Goal: Task Accomplishment & Management: Use online tool/utility

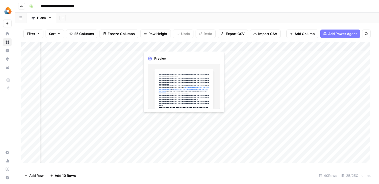
scroll to position [0, 70]
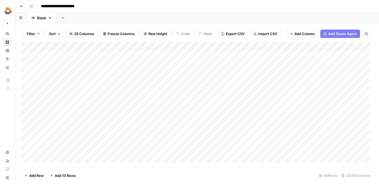
click at [24, 16] on button "button" at bounding box center [21, 18] width 12 height 10
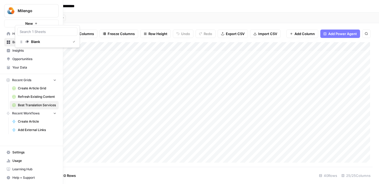
click at [9, 68] on icon at bounding box center [9, 68] width 4 height 4
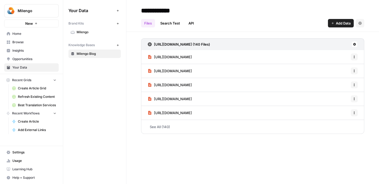
click at [82, 32] on span "Milengo" at bounding box center [98, 32] width 42 height 5
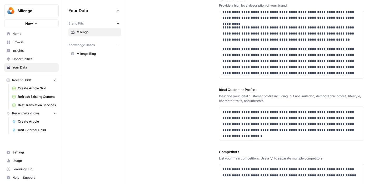
scroll to position [67, 0]
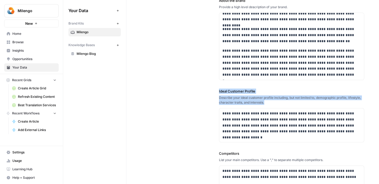
drag, startPoint x: 213, startPoint y: 91, endPoint x: 311, endPoint y: 135, distance: 106.5
click at [308, 135] on div "**********" at bounding box center [252, 111] width 223 height 314
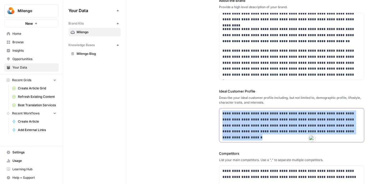
drag, startPoint x: 320, startPoint y: 132, endPoint x: 220, endPoint y: 113, distance: 101.9
click at [220, 113] on div "**********" at bounding box center [291, 125] width 145 height 34
click at [326, 129] on p "**********" at bounding box center [291, 122] width 137 height 24
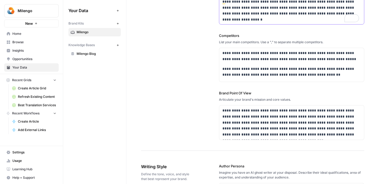
scroll to position [189, 0]
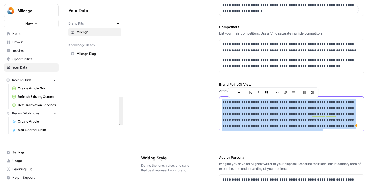
drag, startPoint x: 223, startPoint y: 107, endPoint x: 328, endPoint y: 130, distance: 107.6
click at [328, 130] on div "**********" at bounding box center [291, 114] width 145 height 34
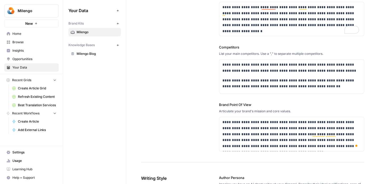
click at [24, 105] on span "Best Translation Services" at bounding box center [37, 105] width 38 height 5
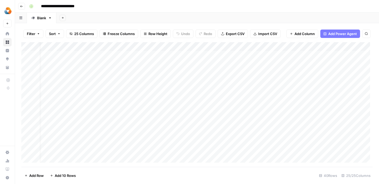
scroll to position [0, 11]
click at [283, 47] on div "Add Column" at bounding box center [197, 104] width 352 height 125
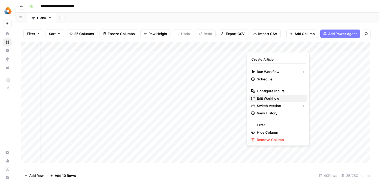
click at [268, 97] on span "Edit Workflow" at bounding box center [280, 98] width 46 height 5
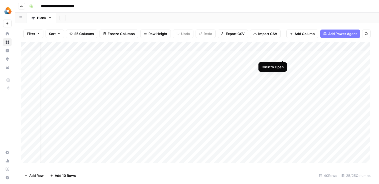
click at [283, 54] on div "Add Column" at bounding box center [197, 104] width 352 height 125
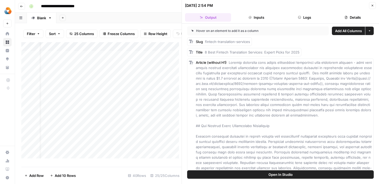
click at [374, 6] on icon "button" at bounding box center [372, 5] width 3 height 3
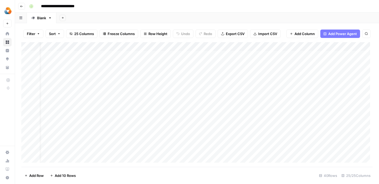
click at [284, 46] on div "Add Column" at bounding box center [197, 104] width 352 height 125
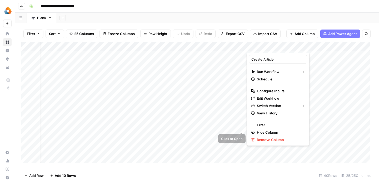
click at [224, 131] on div "Add Column" at bounding box center [197, 104] width 352 height 125
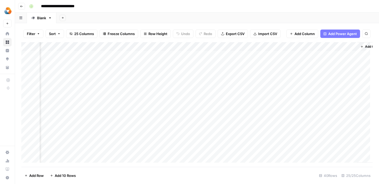
scroll to position [0, 893]
click at [251, 47] on div "Add Column" at bounding box center [197, 104] width 352 height 125
click at [148, 46] on div "Add Column" at bounding box center [197, 104] width 352 height 125
click at [123, 138] on div "Add Column" at bounding box center [197, 104] width 352 height 125
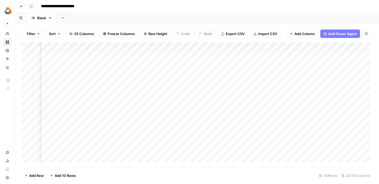
scroll to position [0, 170]
click at [178, 46] on div "Add Column" at bounding box center [197, 104] width 352 height 125
click at [124, 47] on div "Add Column" at bounding box center [197, 104] width 352 height 125
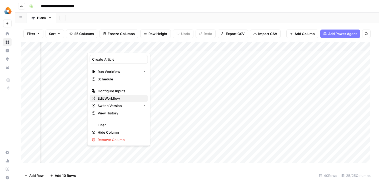
click at [111, 99] on span "Edit Workflow" at bounding box center [121, 98] width 46 height 5
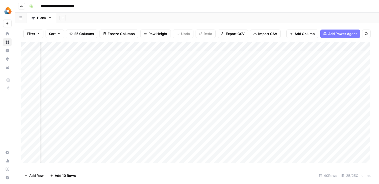
scroll to position [0, 111]
click at [183, 46] on div "Add Column" at bounding box center [197, 104] width 352 height 125
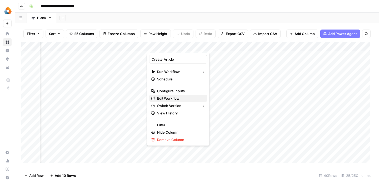
click at [159, 98] on span "Edit Workflow" at bounding box center [180, 98] width 46 height 5
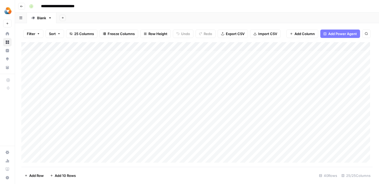
scroll to position [0, 0]
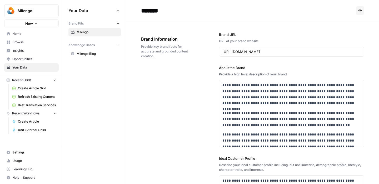
click at [27, 106] on span "Best Translation Services" at bounding box center [37, 105] width 38 height 5
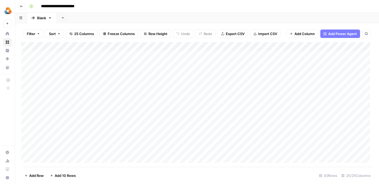
click at [296, 47] on div "Add Column" at bounding box center [197, 104] width 352 height 125
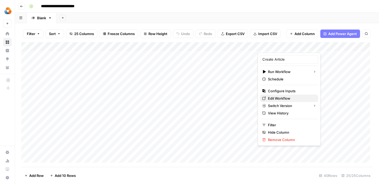
click at [273, 99] on span "Edit Workflow" at bounding box center [291, 98] width 46 height 5
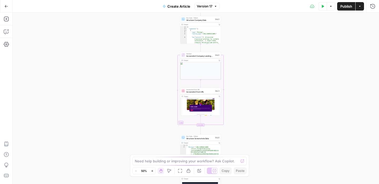
scroll to position [6, 0]
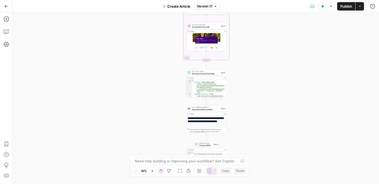
click at [252, 121] on div "Workflow Input Settings Inputs Read from Grid Read Industry Data Step 1 Output …" at bounding box center [196, 98] width 367 height 171
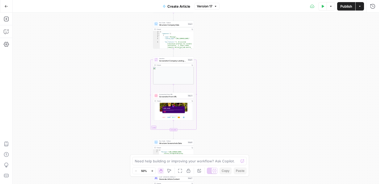
drag, startPoint x: 246, startPoint y: 124, endPoint x: 212, endPoint y: 207, distance: 89.8
click at [212, 184] on html "Milengo New Home Browse Insights Opportunities Your Data Recent Grids Create Ar…" at bounding box center [189, 92] width 379 height 184
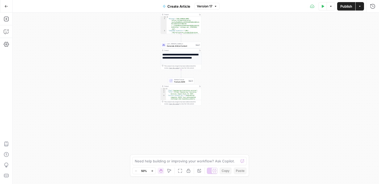
drag, startPoint x: 212, startPoint y: 150, endPoint x: 219, endPoint y: 16, distance: 133.8
click at [219, 16] on div "Workflow Input Settings Inputs Read from Grid Read Industry Data Step 1 Output …" at bounding box center [196, 98] width 367 height 171
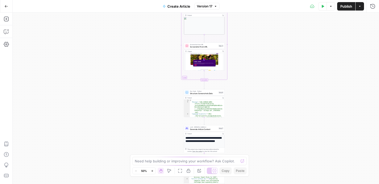
drag, startPoint x: 161, startPoint y: 80, endPoint x: 175, endPoint y: 3, distance: 78.3
click at [175, 4] on div "Go Back Create Article Version 17 Test Data Options Publish Actions Run History…" at bounding box center [189, 92] width 379 height 184
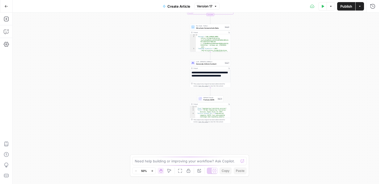
drag, startPoint x: 172, startPoint y: 78, endPoint x: 169, endPoint y: 19, distance: 59.1
click at [170, 19] on div "Workflow Input Settings Inputs Read from Grid Read Industry Data Step 1 Output …" at bounding box center [196, 98] width 367 height 171
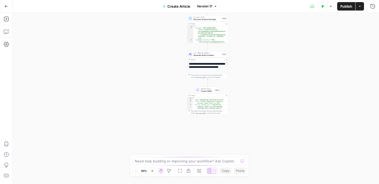
type textarea "**********"
click at [118, 94] on div "Workflow Input Settings Inputs Read from Grid Read Industry Data Step 1 Output …" at bounding box center [196, 98] width 367 height 171
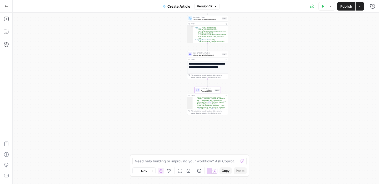
click at [153, 170] on icon "button" at bounding box center [152, 170] width 3 height 3
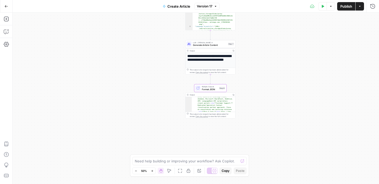
click at [153, 170] on icon "button" at bounding box center [152, 170] width 3 height 3
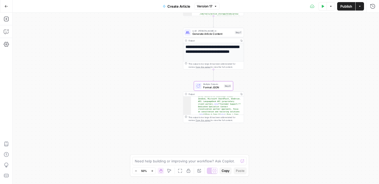
click at [153, 170] on icon "button" at bounding box center [152, 170] width 3 height 3
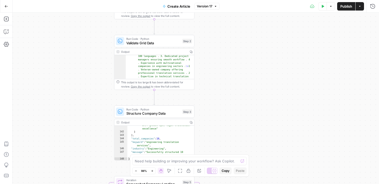
scroll to position [441, 0]
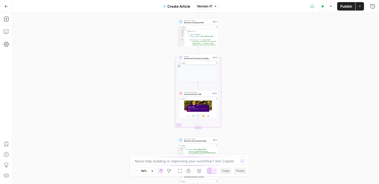
scroll to position [6, 0]
click at [361, 6] on icon "button" at bounding box center [360, 6] width 3 height 3
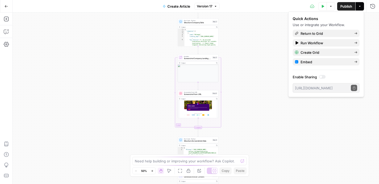
click at [268, 52] on div "Workflow Input Settings Inputs Read from Grid Read Industry Data Step 1 Output …" at bounding box center [196, 98] width 367 height 171
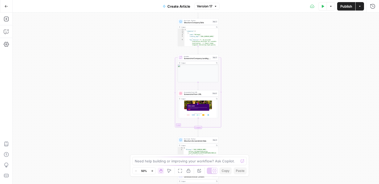
click at [333, 2] on button "Options" at bounding box center [331, 6] width 8 height 8
click at [284, 77] on div "Workflow Input Settings Inputs Read from Grid Read Industry Data Step 1 Output …" at bounding box center [196, 98] width 367 height 171
click at [185, 161] on textarea at bounding box center [187, 160] width 104 height 5
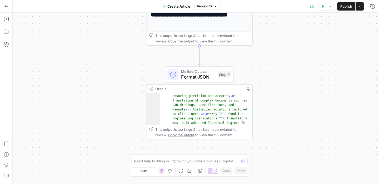
scroll to position [1246, 0]
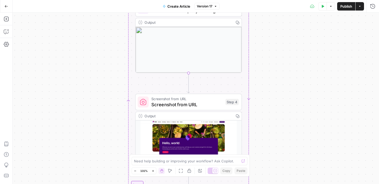
drag, startPoint x: 269, startPoint y: 48, endPoint x: 280, endPoint y: -6, distance: 54.6
click at [280, 0] on html "Milengo New Home Browse Insights Opportunities Your Data Recent Grids Create Ar…" at bounding box center [189, 92] width 379 height 184
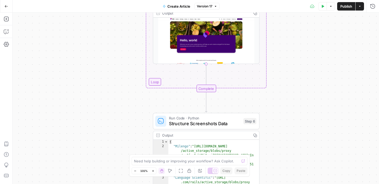
drag, startPoint x: 261, startPoint y: 106, endPoint x: 280, endPoint y: 16, distance: 91.8
click at [280, 17] on div "Workflow Input Settings Inputs Read from Grid Read Industry Data Step 1 Output …" at bounding box center [196, 98] width 367 height 171
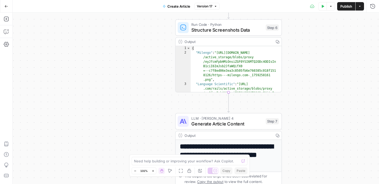
drag, startPoint x: 278, startPoint y: 147, endPoint x: 299, endPoint y: 55, distance: 94.6
click at [299, 55] on div "Workflow Input Settings Inputs Read from Grid Read Industry Data Step 1 Output …" at bounding box center [196, 98] width 367 height 171
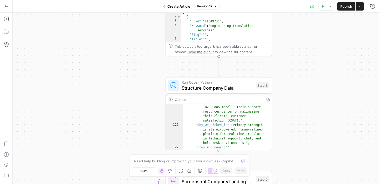
scroll to position [1476, 0]
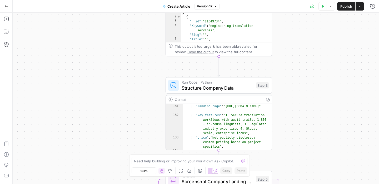
click at [134, 114] on div "Workflow Input Settings Inputs Read from Grid Read Industry Data Step 1 Output …" at bounding box center [196, 98] width 367 height 171
click at [8, 4] on button "Go Back" at bounding box center [6, 6] width 9 height 9
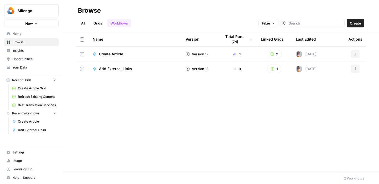
click at [130, 52] on div "Create Article" at bounding box center [135, 53] width 85 height 5
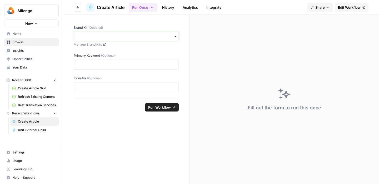
click at [120, 34] on input "Brand Kit (Optional)" at bounding box center [126, 36] width 98 height 5
click at [123, 51] on div "Milengo" at bounding box center [126, 51] width 105 height 10
click at [112, 67] on p at bounding box center [126, 64] width 98 height 5
click at [79, 5] on button "Go back" at bounding box center [78, 7] width 8 height 8
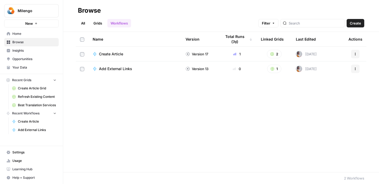
click at [353, 52] on button "Actions" at bounding box center [355, 54] width 8 height 8
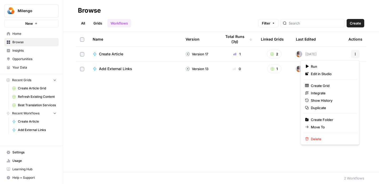
click at [213, 106] on div "Name Version Total Runs (7d) Linked Grids Last Edited Actions Create Article Ve…" at bounding box center [221, 102] width 316 height 140
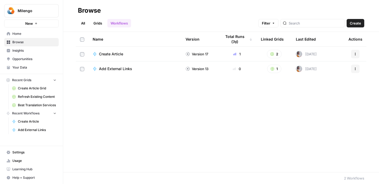
click at [35, 67] on span "Your Data" at bounding box center [34, 67] width 44 height 5
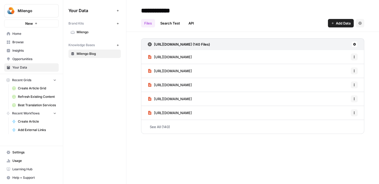
click at [15, 153] on span "Settings" at bounding box center [34, 152] width 44 height 5
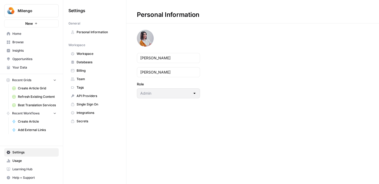
click at [15, 153] on span "Settings" at bounding box center [34, 152] width 44 height 5
click at [91, 70] on span "Billing" at bounding box center [98, 70] width 42 height 5
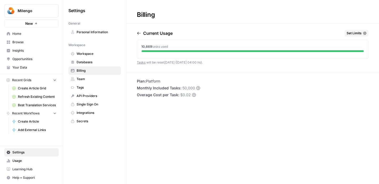
click at [29, 65] on span "Your Data" at bounding box center [34, 67] width 44 height 5
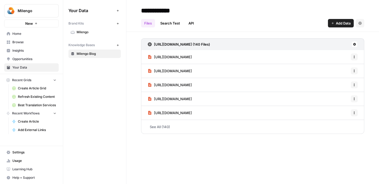
click at [29, 60] on span "Opportunities" at bounding box center [34, 59] width 44 height 5
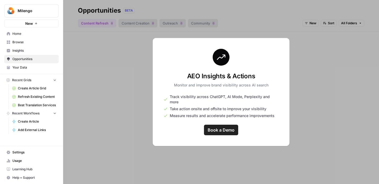
click at [31, 55] on link "Opportunities" at bounding box center [31, 59] width 55 height 8
click at [33, 50] on span "Insights" at bounding box center [34, 50] width 44 height 5
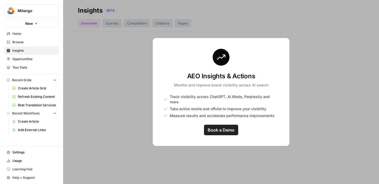
click at [33, 41] on span "Browse" at bounding box center [34, 42] width 44 height 5
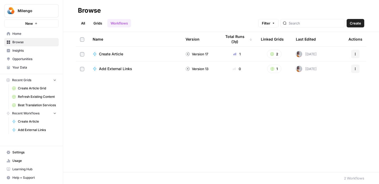
click at [25, 105] on span "Best Translation Services" at bounding box center [37, 105] width 38 height 5
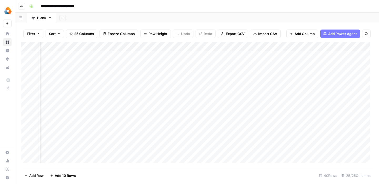
scroll to position [0, 120]
click at [174, 48] on div "Add Column" at bounding box center [197, 104] width 352 height 125
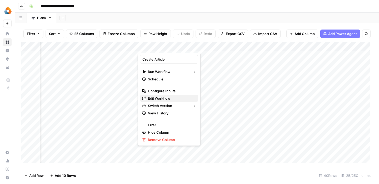
click at [161, 99] on span "Edit Workflow" at bounding box center [171, 98] width 46 height 5
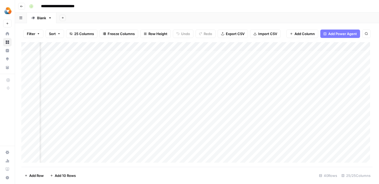
click at [175, 46] on div "Add Column" at bounding box center [197, 104] width 352 height 125
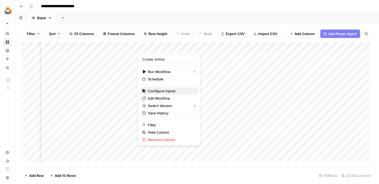
click at [157, 92] on span "Configure Inputs" at bounding box center [171, 90] width 46 height 5
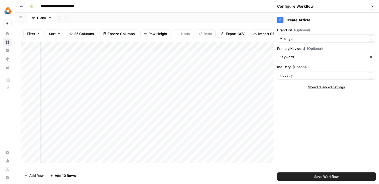
click at [174, 46] on div "Add Column" at bounding box center [197, 104] width 352 height 125
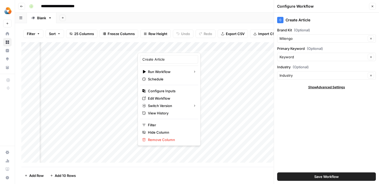
click at [205, 141] on div "Add Column" at bounding box center [197, 104] width 352 height 125
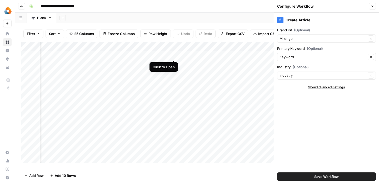
click at [173, 55] on div "Add Column" at bounding box center [197, 104] width 352 height 125
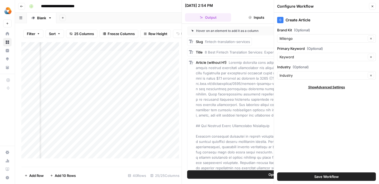
click at [373, 4] on button "Close" at bounding box center [372, 6] width 7 height 7
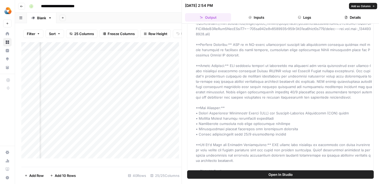
scroll to position [968, 0]
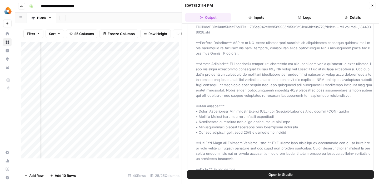
click at [173, 52] on div "Add Column" at bounding box center [101, 102] width 160 height 120
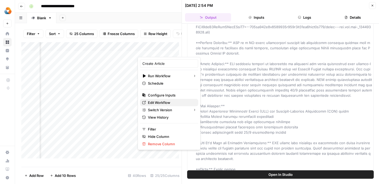
click at [156, 101] on span "Edit Workflow" at bounding box center [171, 102] width 46 height 5
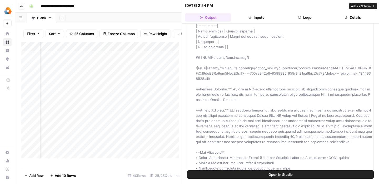
scroll to position [910, 0]
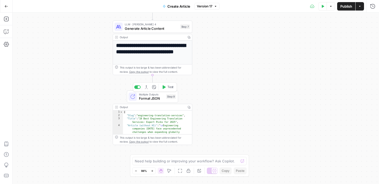
click at [172, 96] on div "Step 9" at bounding box center [171, 96] width 10 height 5
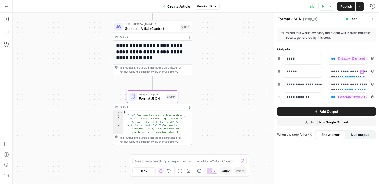
scroll to position [4, 0]
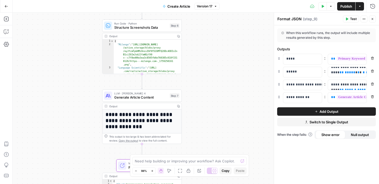
type textarea "**********"
click at [156, 60] on div "{ "Milengo" : "[URL][DOMAIN_NAME] /active_storage/blobs/proxy /eyJfcmFpbHMiOnsi…" at bounding box center [147, 70] width 66 height 61
click at [162, 30] on span "Structure Screenshots Data" at bounding box center [140, 27] width 53 height 5
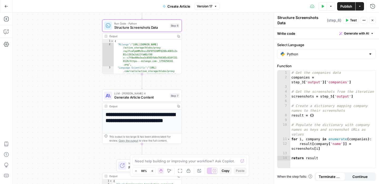
click at [229, 65] on div "Workflow Input Settings Inputs Read from Grid Read Industry Data Step 1 Output …" at bounding box center [196, 98] width 367 height 171
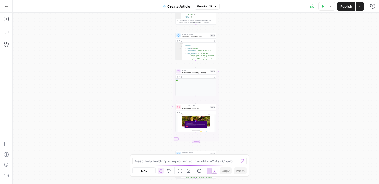
scroll to position [6, 0]
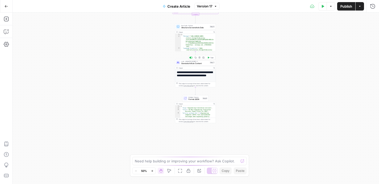
click at [193, 65] on div "LLM · Claude Sonnet 4 Generate Article Content Step 7 Copy step Delete step Add…" at bounding box center [195, 62] width 41 height 6
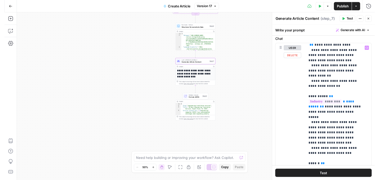
scroll to position [371, 0]
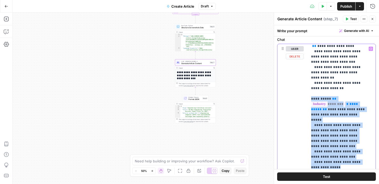
drag, startPoint x: 328, startPoint y: 141, endPoint x: 310, endPoint y: 79, distance: 65.7
click at [310, 79] on div "**********" at bounding box center [340, 151] width 65 height 215
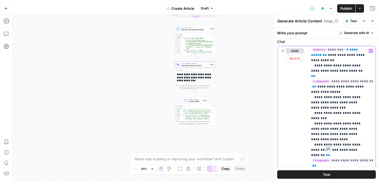
scroll to position [518, 0]
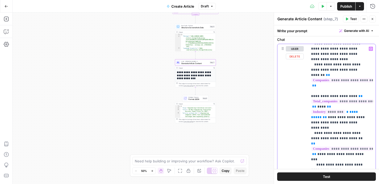
scroll to position [596, 0]
drag, startPoint x: 359, startPoint y: 149, endPoint x: 308, endPoint y: 137, distance: 52.3
click at [308, 137] on div "**********" at bounding box center [327, 157] width 98 height 227
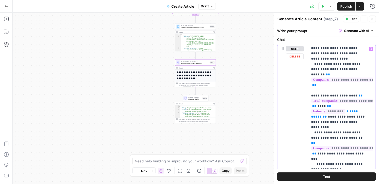
drag, startPoint x: 362, startPoint y: 149, endPoint x: 307, endPoint y: 151, distance: 55.1
click at [307, 151] on div "**********" at bounding box center [327, 157] width 98 height 227
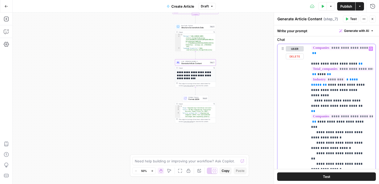
scroll to position [634, 0]
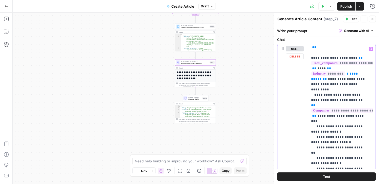
drag, startPoint x: 328, startPoint y: 126, endPoint x: 306, endPoint y: 118, distance: 23.1
click at [306, 118] on div "**********" at bounding box center [327, 157] width 98 height 227
drag, startPoint x: 332, startPoint y: 137, endPoint x: 309, endPoint y: 132, distance: 23.4
click at [309, 132] on div "**********" at bounding box center [340, 151] width 65 height 215
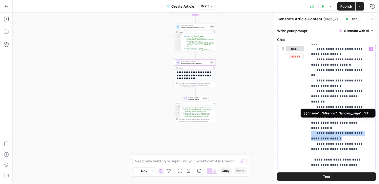
scroll to position [713, 0]
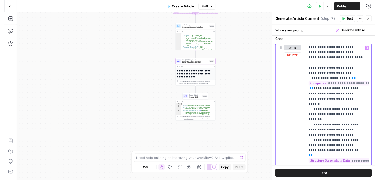
scroll to position [829, 0]
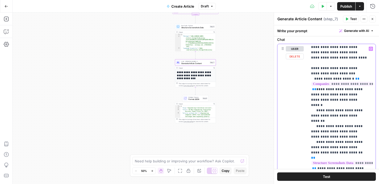
drag, startPoint x: 312, startPoint y: 105, endPoint x: 343, endPoint y: 125, distance: 36.5
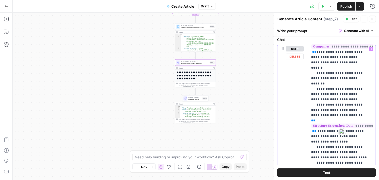
scroll to position [861, 0]
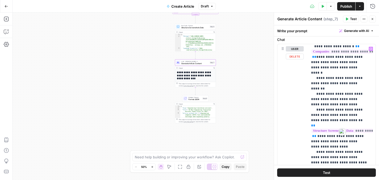
drag, startPoint x: 319, startPoint y: 76, endPoint x: 353, endPoint y: 118, distance: 53.7
click at [336, 117] on div "**********" at bounding box center [327, 157] width 98 height 227
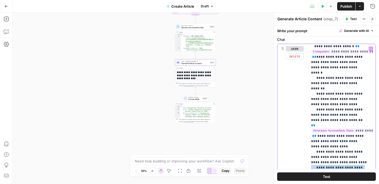
drag, startPoint x: 330, startPoint y: 105, endPoint x: 305, endPoint y: 74, distance: 39.9
click at [305, 74] on div "**********" at bounding box center [327, 157] width 98 height 227
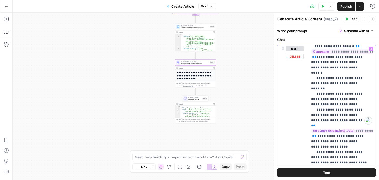
copy div
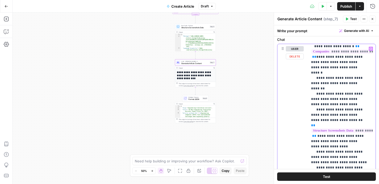
drag, startPoint x: 340, startPoint y: 110, endPoint x: 307, endPoint y: 105, distance: 33.1
click at [307, 105] on div "**********" at bounding box center [327, 157] width 98 height 227
drag, startPoint x: 347, startPoint y: 109, endPoint x: 311, endPoint y: 109, distance: 35.8
click at [311, 109] on div "**********" at bounding box center [340, 151] width 65 height 215
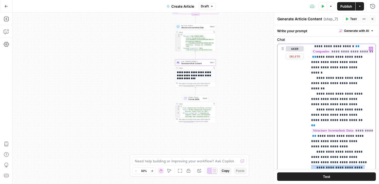
drag, startPoint x: 340, startPoint y: 110, endPoint x: 306, endPoint y: 74, distance: 49.8
click at [306, 74] on div "**********" at bounding box center [327, 157] width 98 height 227
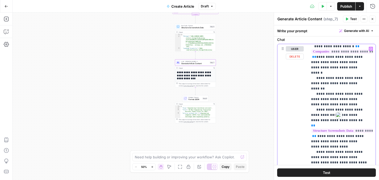
copy p "**********"
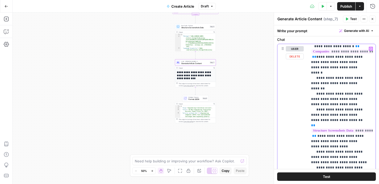
drag, startPoint x: 366, startPoint y: 115, endPoint x: 300, endPoint y: 104, distance: 67.3
click at [300, 104] on div "**********" at bounding box center [327, 157] width 98 height 227
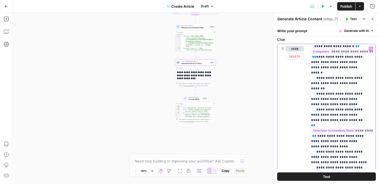
drag, startPoint x: 368, startPoint y: 114, endPoint x: 306, endPoint y: 73, distance: 74.3
click at [306, 73] on div "**********" at bounding box center [327, 157] width 98 height 227
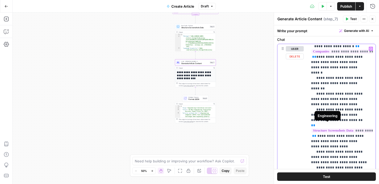
drag, startPoint x: 312, startPoint y: 104, endPoint x: 343, endPoint y: 112, distance: 32.3
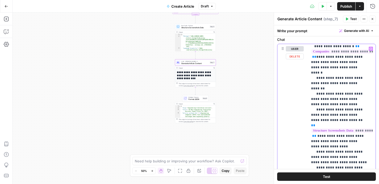
drag, startPoint x: 365, startPoint y: 116, endPoint x: 308, endPoint y: 73, distance: 71.0
click at [308, 73] on div "**********" at bounding box center [327, 157] width 98 height 227
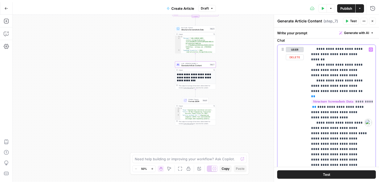
scroll to position [893, 0]
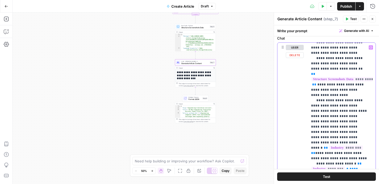
scroll to position [912, 0]
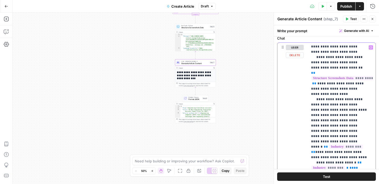
drag, startPoint x: 312, startPoint y: 106, endPoint x: 352, endPoint y: 111, distance: 40.6
drag, startPoint x: 368, startPoint y: 110, endPoint x: 305, endPoint y: 105, distance: 62.9
click at [305, 105] on div "**********" at bounding box center [327, 156] width 98 height 227
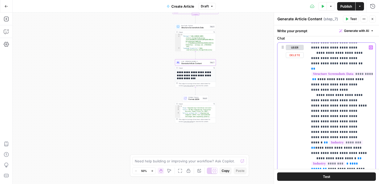
scroll to position [919, 0]
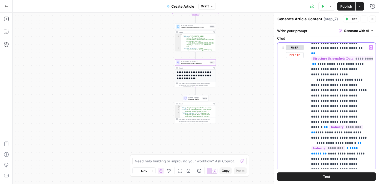
scroll to position [932, 0]
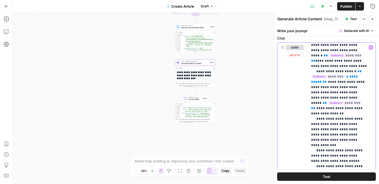
scroll to position [1004, 0]
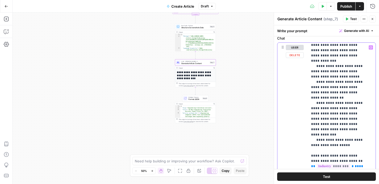
scroll to position [1089, 0]
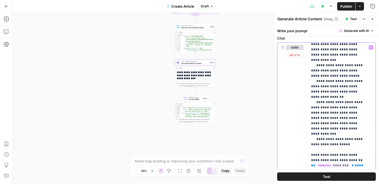
click at [345, 91] on p "**********" at bounding box center [339, 125] width 56 height 2339
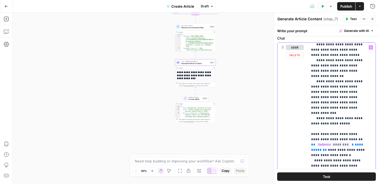
scroll to position [1124, 0]
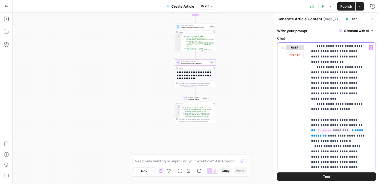
drag, startPoint x: 341, startPoint y: 105, endPoint x: 313, endPoint y: 90, distance: 32.0
click at [313, 90] on p "**********" at bounding box center [339, 90] width 56 height 2339
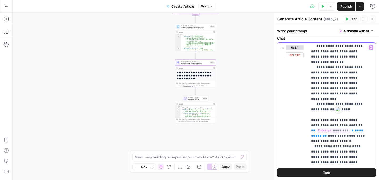
click at [338, 103] on p "**********" at bounding box center [339, 90] width 56 height 2339
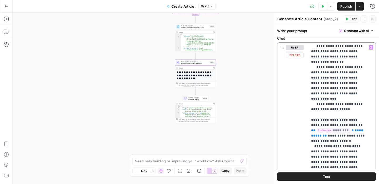
drag, startPoint x: 342, startPoint y: 103, endPoint x: 308, endPoint y: 94, distance: 34.7
click at [308, 94] on div "**********" at bounding box center [340, 150] width 65 height 215
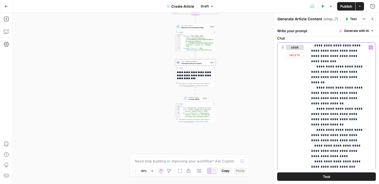
scroll to position [1255, 0]
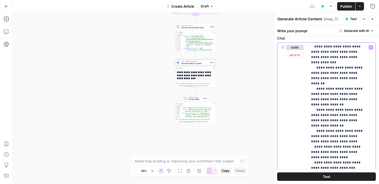
drag, startPoint x: 338, startPoint y: 125, endPoint x: 313, endPoint y: 88, distance: 44.9
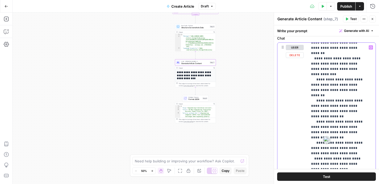
drag, startPoint x: 312, startPoint y: 62, endPoint x: 327, endPoint y: 136, distance: 75.2
click at [327, 136] on html "Milengo New Home Browse Insights Opportunities Your Data Recent Grids Create Ar…" at bounding box center [189, 92] width 379 height 184
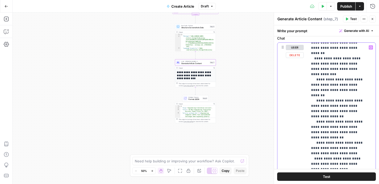
drag, startPoint x: 336, startPoint y: 137, endPoint x: 309, endPoint y: 61, distance: 80.9
click at [309, 61] on div "**********" at bounding box center [340, 150] width 65 height 215
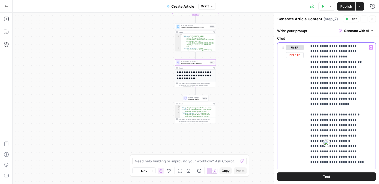
scroll to position [2033, 1]
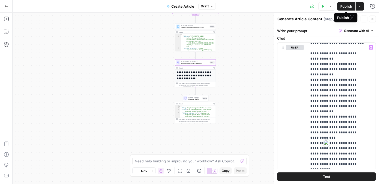
click at [346, 6] on span "Publish" at bounding box center [347, 6] width 12 height 5
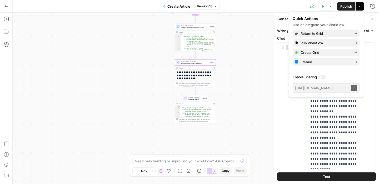
click at [297, 135] on div "user Delete" at bounding box center [295, 156] width 18 height 223
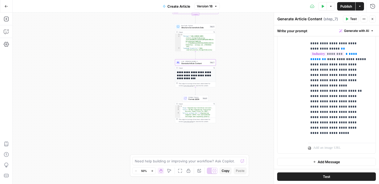
scroll to position [1762, 1]
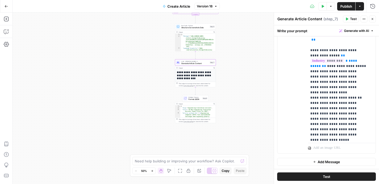
click at [9, 4] on button "Go Back" at bounding box center [6, 6] width 9 height 9
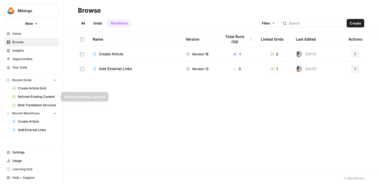
click at [29, 102] on link "Best Translation Services" at bounding box center [34, 105] width 49 height 8
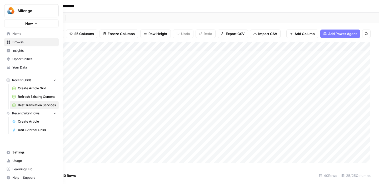
click at [32, 9] on span "Milengo" at bounding box center [34, 10] width 32 height 5
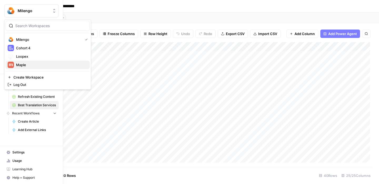
click at [26, 63] on span "Maple" at bounding box center [51, 64] width 70 height 5
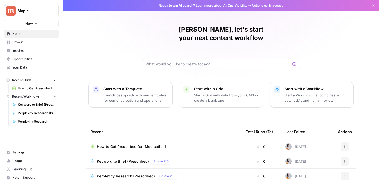
click at [17, 67] on span "Your Data" at bounding box center [34, 67] width 44 height 5
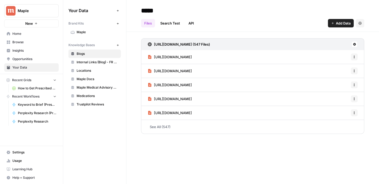
click at [92, 33] on span "Maple" at bounding box center [98, 32] width 42 height 5
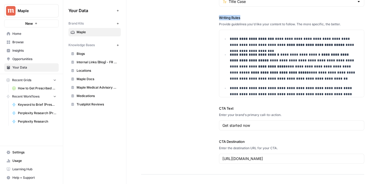
drag, startPoint x: 220, startPoint y: 19, endPoint x: 246, endPoint y: 19, distance: 26.3
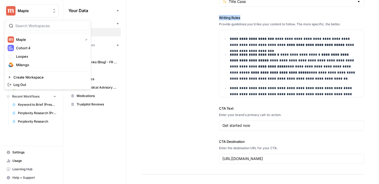
click at [24, 9] on span "Maple" at bounding box center [34, 10] width 32 height 5
click at [26, 63] on span "Milengo" at bounding box center [51, 64] width 70 height 5
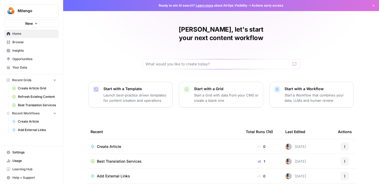
click at [35, 49] on span "Insights" at bounding box center [34, 50] width 44 height 5
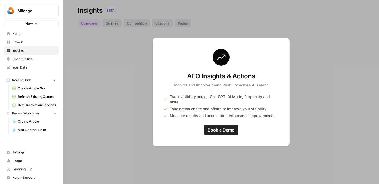
click at [31, 67] on span "Your Data" at bounding box center [34, 67] width 44 height 5
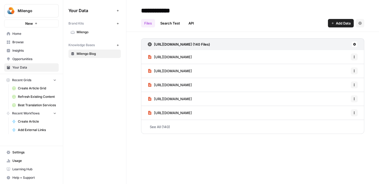
click at [91, 34] on span "Milengo" at bounding box center [98, 32] width 42 height 5
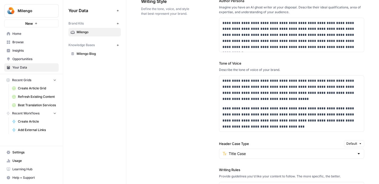
scroll to position [351, 0]
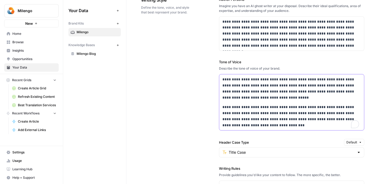
click at [220, 66] on body "**********" at bounding box center [189, 92] width 379 height 184
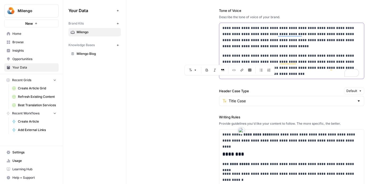
scroll to position [403, 0]
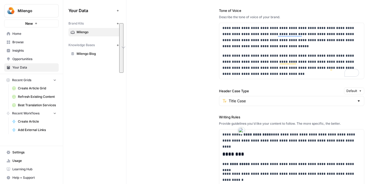
click at [250, 105] on div "Title Case" at bounding box center [291, 101] width 145 height 10
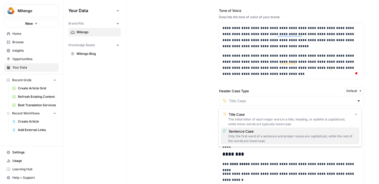
click at [262, 142] on div "Only the first word of a sentence and proper nouns are capitalized, while the r…" at bounding box center [290, 138] width 135 height 9
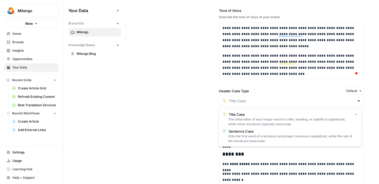
type input "Sentence Case"
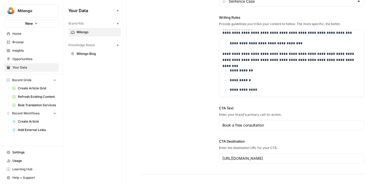
scroll to position [0, 0]
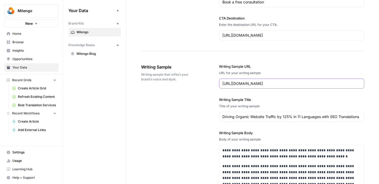
click at [260, 84] on input "[URL][DOMAIN_NAME]" at bounding box center [292, 83] width 139 height 5
paste input "top-translation-companies"
type input "[URL][DOMAIN_NAME]"
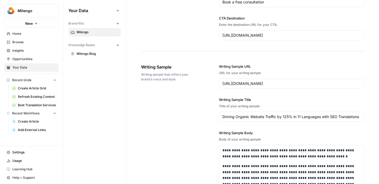
click at [291, 68] on label "Writing Sample URL" at bounding box center [291, 66] width 145 height 5
click at [291, 81] on input "[URL][DOMAIN_NAME]" at bounding box center [292, 83] width 139 height 5
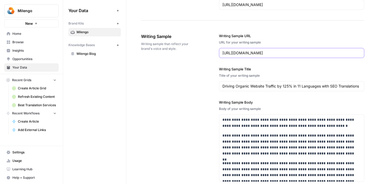
scroll to position [656, 0]
click at [258, 84] on input "Driving Organic Website Traffic by 125% in 11 Languages with SEO Translations" at bounding box center [292, 85] width 139 height 5
paste input "Top Translation Companies 2025: Our Expert Picks + Free Vendor Scorecard"
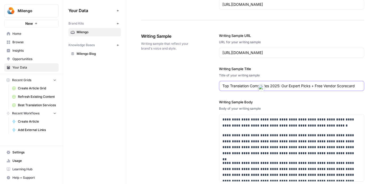
type input "Top Translation Companies 2025: Our Expert Picks + Free Vendor Scorecard"
click at [260, 101] on label "Writing Sample Body" at bounding box center [291, 101] width 145 height 5
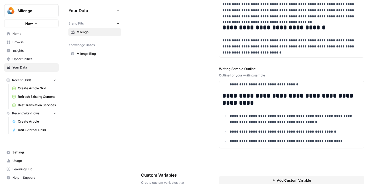
scroll to position [791, 0]
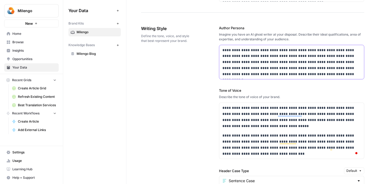
click at [266, 75] on p "**********" at bounding box center [291, 62] width 137 height 30
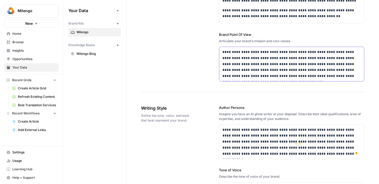
click at [239, 67] on p "**********" at bounding box center [291, 64] width 137 height 30
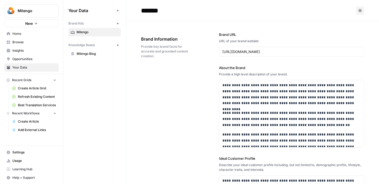
click at [24, 37] on link "Home" at bounding box center [31, 34] width 55 height 8
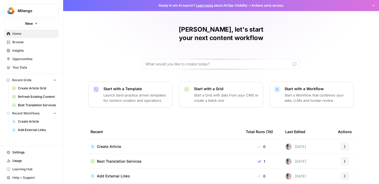
click at [119, 159] on span "Best Translation Services" at bounding box center [119, 161] width 45 height 5
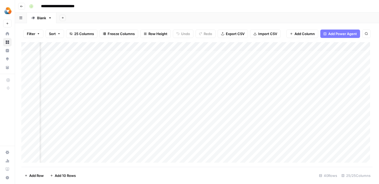
scroll to position [1, 594]
click at [295, 64] on div "Add Column" at bounding box center [197, 104] width 352 height 125
click at [183, 66] on div "Add Column" at bounding box center [197, 104] width 352 height 125
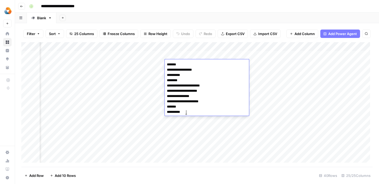
click at [185, 65] on textarea "**********" at bounding box center [207, 88] width 84 height 55
click at [187, 112] on textarea "**********" at bounding box center [207, 88] width 84 height 55
drag, startPoint x: 190, startPoint y: 112, endPoint x: 168, endPoint y: 51, distance: 64.4
click at [168, 51] on body "**********" at bounding box center [189, 92] width 379 height 184
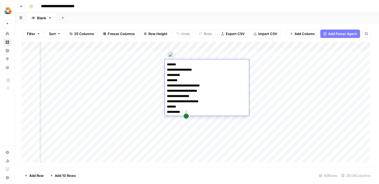
click at [147, 144] on div "Add Column" at bounding box center [197, 104] width 352 height 125
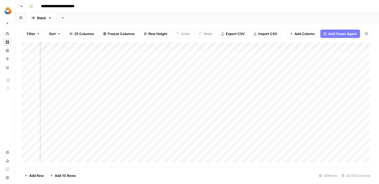
click at [228, 63] on div "Add Column" at bounding box center [197, 104] width 352 height 125
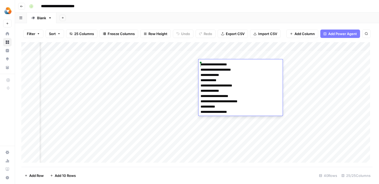
drag, startPoint x: 235, startPoint y: 111, endPoint x: 198, endPoint y: 61, distance: 62.3
click at [198, 61] on body "**********" at bounding box center [189, 92] width 379 height 184
paste textarea "**********"
type textarea "**********"
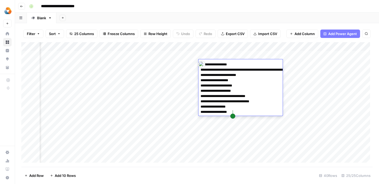
click at [187, 138] on div "Add Column" at bounding box center [197, 104] width 352 height 125
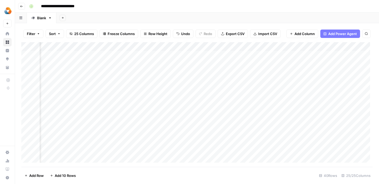
scroll to position [0, 487]
click at [244, 65] on div "Add Column" at bounding box center [197, 104] width 352 height 125
click at [230, 64] on div "Add Column" at bounding box center [197, 104] width 352 height 125
drag, startPoint x: 218, startPoint y: 113, endPoint x: 214, endPoint y: 64, distance: 48.9
click at [214, 64] on textarea "** ** ** ** ** ** ** ** ** **" at bounding box center [254, 88] width 84 height 55
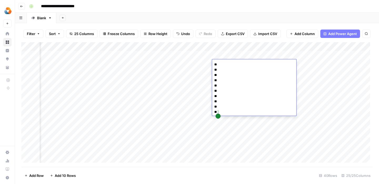
click at [202, 151] on div "Add Column" at bounding box center [197, 104] width 352 height 125
click at [183, 64] on div "Add Column" at bounding box center [197, 104] width 352 height 125
click at [193, 65] on div "Add Column" at bounding box center [197, 104] width 352 height 125
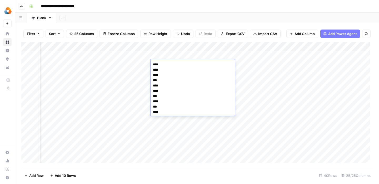
click at [193, 65] on textarea "**** **** **** *** **** **** *** **** *** ****" at bounding box center [193, 88] width 84 height 55
drag, startPoint x: 163, startPoint y: 112, endPoint x: 152, endPoint y: 56, distance: 56.8
click at [152, 56] on body "**********" at bounding box center [189, 92] width 379 height 184
type textarea "**** **** **** *** **** **** *** **** *** ****"
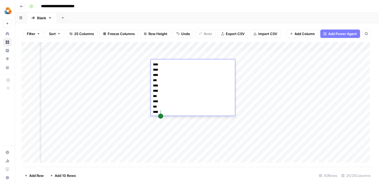
click at [124, 66] on div "Add Column" at bounding box center [197, 104] width 352 height 125
click at [186, 66] on div "Add Column" at bounding box center [197, 104] width 352 height 125
click at [185, 63] on div "Add Column" at bounding box center [197, 104] width 352 height 125
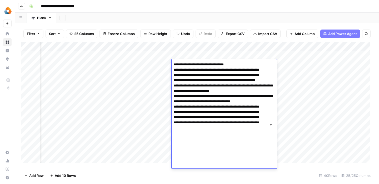
click at [184, 56] on div "Add Column" at bounding box center [197, 104] width 352 height 125
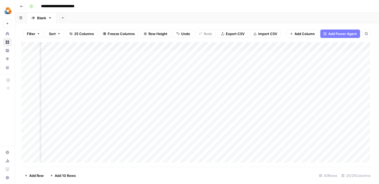
click at [183, 64] on div "Add Column" at bounding box center [197, 104] width 352 height 125
click at [156, 140] on div "Add Column" at bounding box center [197, 104] width 352 height 125
click at [168, 61] on div "Add Column" at bounding box center [197, 104] width 352 height 125
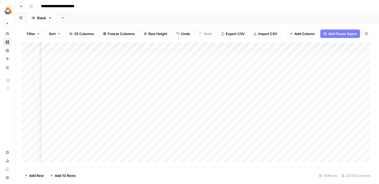
click at [169, 65] on div "Add Column" at bounding box center [197, 104] width 352 height 125
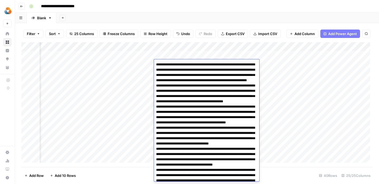
click at [169, 65] on textarea at bounding box center [205, 186] width 103 height 250
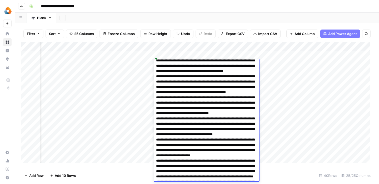
scroll to position [0, 0]
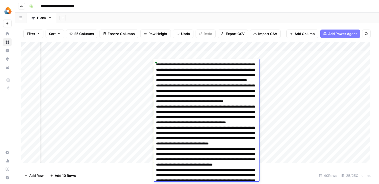
drag, startPoint x: 186, startPoint y: 166, endPoint x: 155, endPoint y: 54, distance: 116.1
click at [155, 54] on body "**********" at bounding box center [189, 92] width 379 height 184
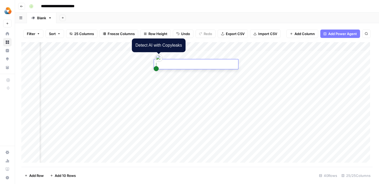
type textarea "**********"
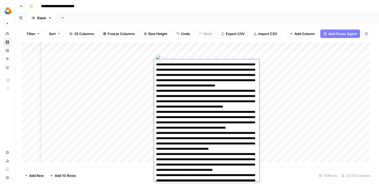
click at [288, 147] on div "Add Column" at bounding box center [197, 104] width 352 height 125
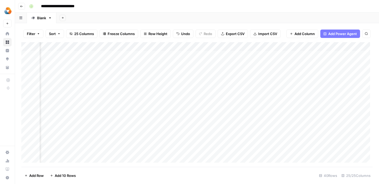
click at [215, 64] on div "Add Column" at bounding box center [197, 104] width 352 height 125
click at [214, 63] on div "Add Column" at bounding box center [197, 104] width 352 height 125
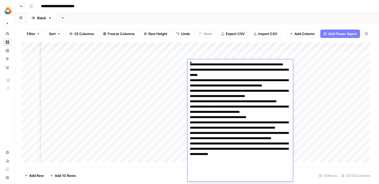
drag, startPoint x: 271, startPoint y: 176, endPoint x: 189, endPoint y: 62, distance: 140.0
click at [189, 62] on textarea at bounding box center [239, 125] width 103 height 129
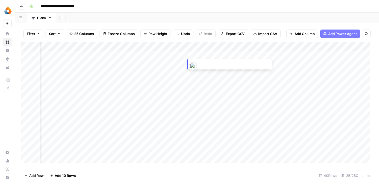
type textarea "**********"
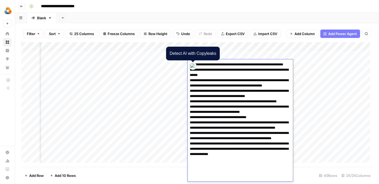
scroll to position [6, 0]
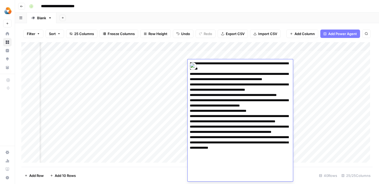
click at [159, 145] on div "Add Column" at bounding box center [197, 104] width 352 height 125
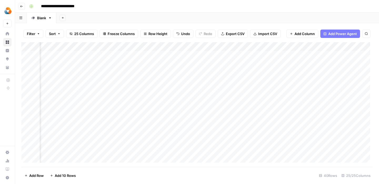
scroll to position [0, 781]
click at [196, 61] on div "Add Column" at bounding box center [197, 104] width 352 height 125
click at [197, 64] on div "Add Column" at bounding box center [197, 104] width 352 height 125
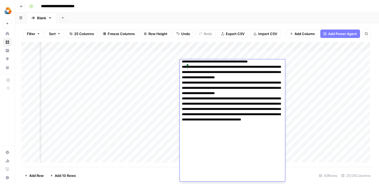
scroll to position [0, 0]
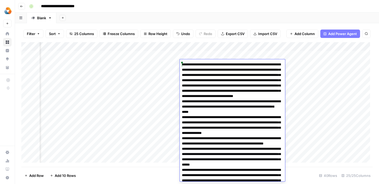
drag, startPoint x: 266, startPoint y: 153, endPoint x: 177, endPoint y: 45, distance: 140.8
click at [177, 45] on body "**********" at bounding box center [189, 92] width 379 height 184
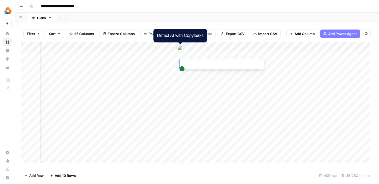
type textarea "**********"
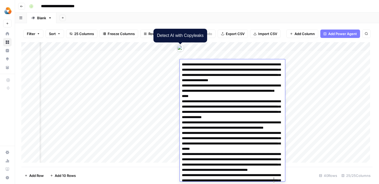
scroll to position [91, 0]
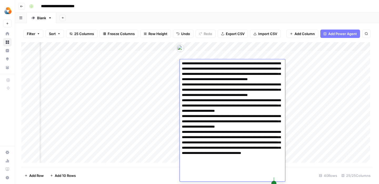
click at [168, 153] on div "Add Column" at bounding box center [197, 104] width 352 height 125
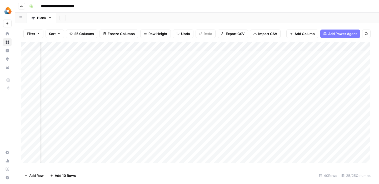
click at [234, 67] on div "Add Column" at bounding box center [197, 104] width 352 height 125
click at [230, 63] on div "Add Column" at bounding box center [197, 104] width 352 height 125
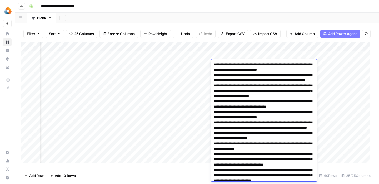
click at [230, 63] on textarea at bounding box center [263, 136] width 103 height 150
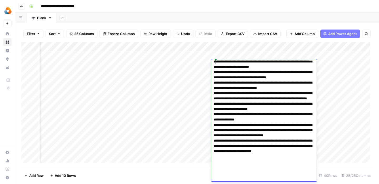
scroll to position [0, 0]
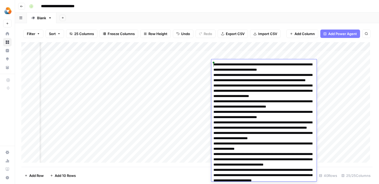
click at [209, 37] on body "**********" at bounding box center [189, 92] width 379 height 184
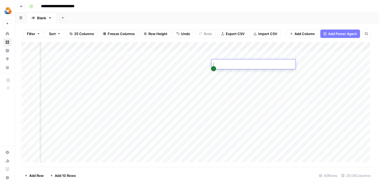
type textarea "**********"
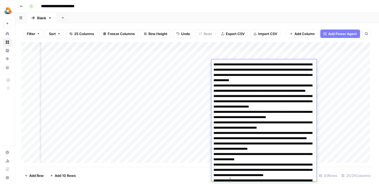
scroll to position [27, 0]
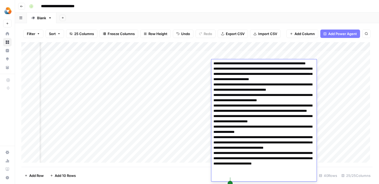
click at [190, 151] on div "Add Column" at bounding box center [197, 104] width 352 height 125
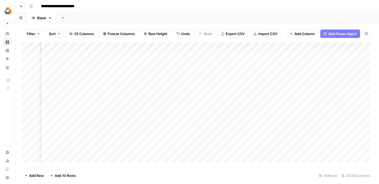
click at [264, 65] on div "Add Column" at bounding box center [197, 104] width 352 height 125
click at [271, 67] on div "Add Column" at bounding box center [197, 104] width 352 height 125
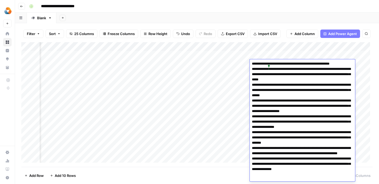
scroll to position [0, 0]
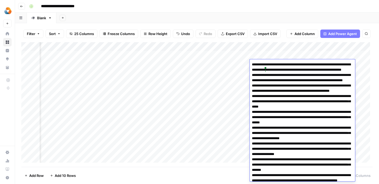
drag, startPoint x: 325, startPoint y: 174, endPoint x: 248, endPoint y: 63, distance: 134.2
click at [248, 63] on body "**********" at bounding box center [189, 92] width 379 height 184
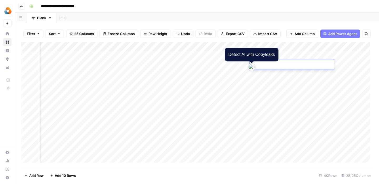
type textarea "**********"
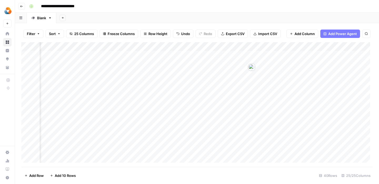
click at [223, 140] on div "Add Column" at bounding box center [197, 104] width 352 height 125
click at [298, 65] on div "Add Column" at bounding box center [197, 104] width 352 height 125
click at [308, 64] on div "Add Column" at bounding box center [197, 104] width 352 height 125
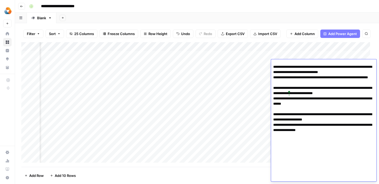
scroll to position [0, 0]
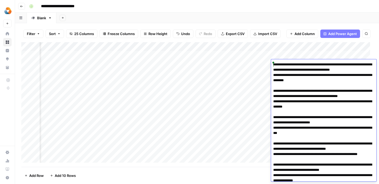
drag, startPoint x: 323, startPoint y: 149, endPoint x: 272, endPoint y: 63, distance: 99.5
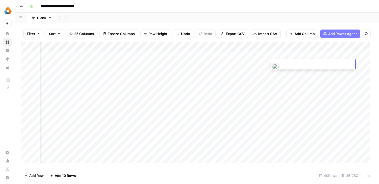
paste textarea "**********"
type textarea "**********"
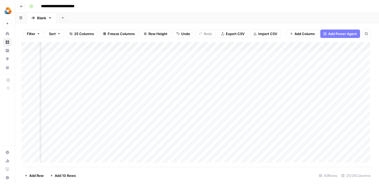
scroll to position [0, 147]
click at [201, 64] on div "Add Column" at bounding box center [197, 104] width 352 height 125
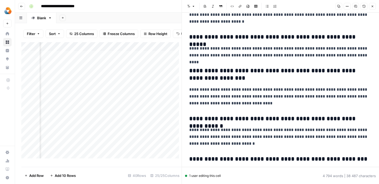
scroll to position [6937, 0]
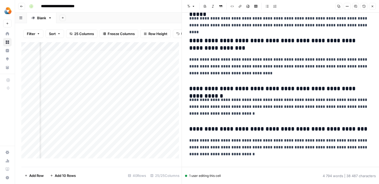
click at [372, 6] on icon "button" at bounding box center [372, 6] width 3 height 3
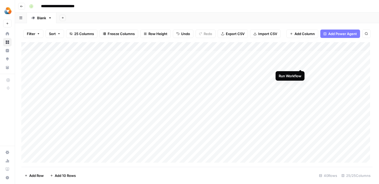
click at [300, 64] on div "Add Column" at bounding box center [197, 104] width 352 height 125
click at [349, 63] on div "Add Column" at bounding box center [197, 104] width 352 height 125
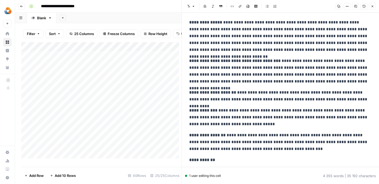
scroll to position [3426, 0]
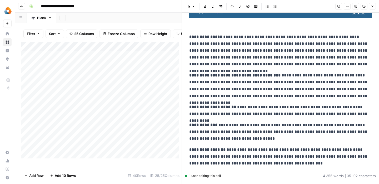
click at [374, 8] on button "Close" at bounding box center [372, 6] width 7 height 7
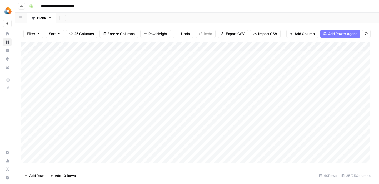
click at [294, 48] on div "Add Column" at bounding box center [197, 104] width 352 height 125
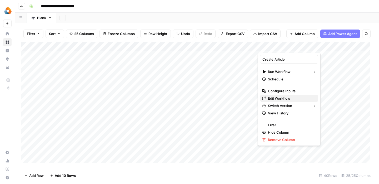
click at [277, 97] on span "Edit Workflow" at bounding box center [291, 98] width 46 height 5
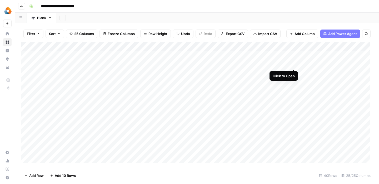
click at [295, 64] on div "Add Column" at bounding box center [197, 104] width 352 height 125
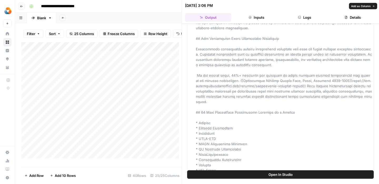
scroll to position [167, 0]
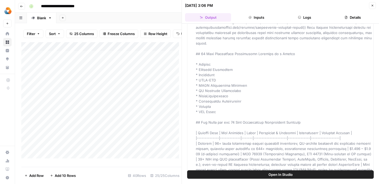
click at [163, 13] on div "Add Sheet" at bounding box center [217, 18] width 323 height 11
click at [373, 5] on icon "button" at bounding box center [372, 5] width 3 height 3
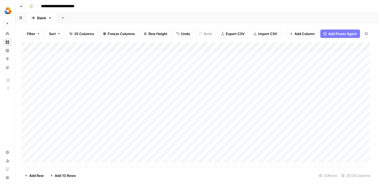
click at [203, 63] on div "Add Column" at bounding box center [197, 104] width 352 height 125
click at [251, 64] on div "Add Column" at bounding box center [197, 104] width 352 height 125
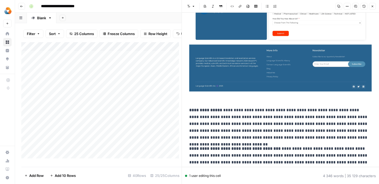
scroll to position [3310, 0]
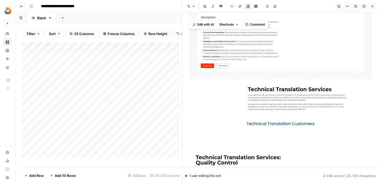
scroll to position [0, 0]
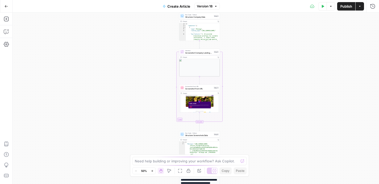
scroll to position [6, 0]
click at [212, 134] on span "Structure Screenshots Data" at bounding box center [198, 135] width 27 height 3
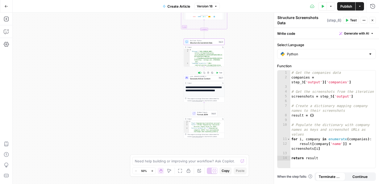
click at [213, 79] on span "Generate Article Content" at bounding box center [203, 78] width 27 height 3
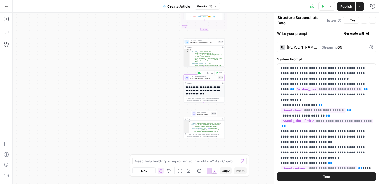
type textarea "Generate Article Content"
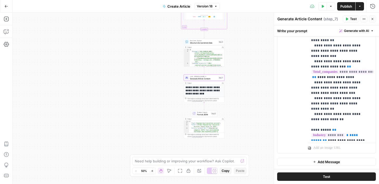
scroll to position [222, 0]
click at [370, 19] on button "Close" at bounding box center [372, 19] width 7 height 7
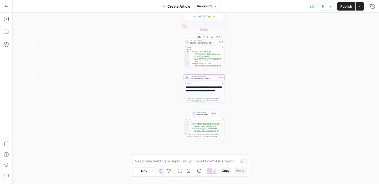
click at [210, 43] on span "Structure Screenshots Data" at bounding box center [203, 42] width 27 height 3
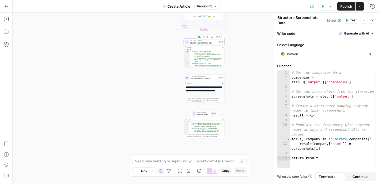
click at [220, 38] on span "Test" at bounding box center [220, 37] width 3 height 2
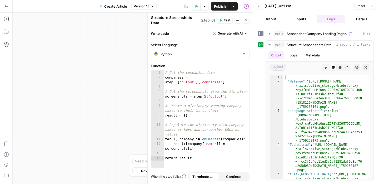
click at [304, 17] on button "Inputs" at bounding box center [301, 19] width 28 height 8
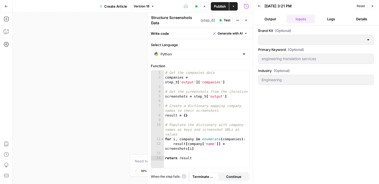
type input "Milengo"
click at [271, 17] on button "Output" at bounding box center [270, 19] width 28 height 8
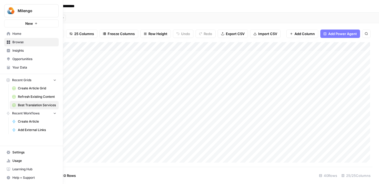
scroll to position [1, 594]
click at [31, 89] on span "Create Article Grid" at bounding box center [37, 88] width 38 height 5
click at [30, 96] on span "Refresh Existing Content" at bounding box center [37, 96] width 38 height 5
click at [45, 114] on button "Recent Workflows" at bounding box center [31, 113] width 55 height 8
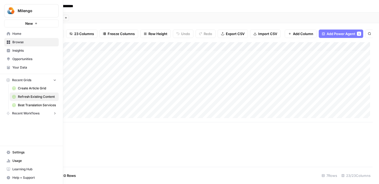
click at [45, 114] on button "Recent Workflows" at bounding box center [31, 113] width 55 height 8
click at [39, 120] on span "Create Article" at bounding box center [37, 121] width 38 height 5
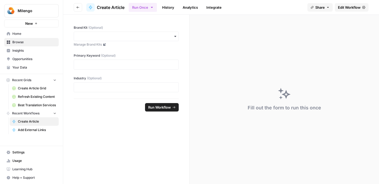
click at [77, 8] on icon "button" at bounding box center [77, 7] width 3 height 3
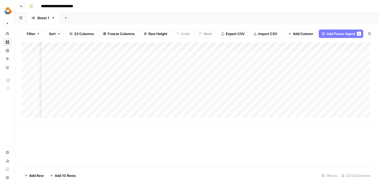
scroll to position [0, 278]
click at [169, 86] on div "Add Column" at bounding box center [197, 73] width 352 height 62
click at [160, 87] on div "Add Column" at bounding box center [197, 73] width 352 height 62
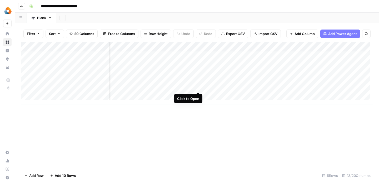
click at [199, 87] on div "Add Column" at bounding box center [197, 73] width 352 height 62
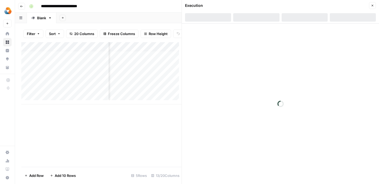
click at [372, 6] on icon "button" at bounding box center [372, 5] width 3 height 3
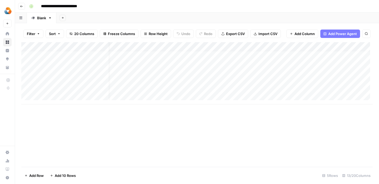
scroll to position [4, 0]
click at [299, 87] on div "Add Column" at bounding box center [197, 73] width 352 height 62
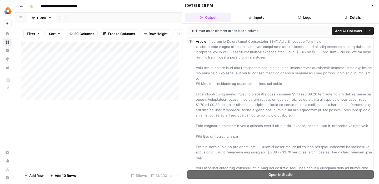
click at [372, 6] on icon "button" at bounding box center [373, 6] width 2 height 2
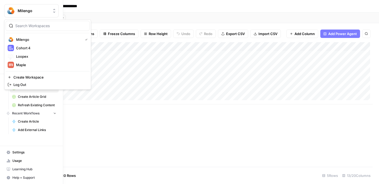
click at [11, 10] on img "Workspace: Milengo" at bounding box center [10, 10] width 9 height 9
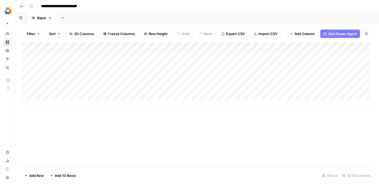
click at [114, 157] on div "Add Column" at bounding box center [197, 104] width 352 height 125
click at [339, 63] on div "Add Column" at bounding box center [197, 104] width 352 height 125
click at [273, 64] on div "Add Column" at bounding box center [197, 104] width 352 height 125
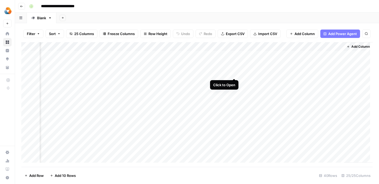
scroll to position [0, 893]
click at [327, 6] on div "**********" at bounding box center [200, 6] width 347 height 8
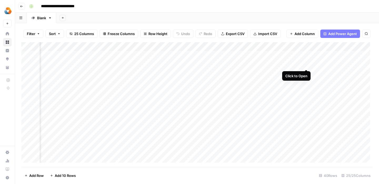
click at [306, 65] on div "Add Column" at bounding box center [197, 104] width 352 height 125
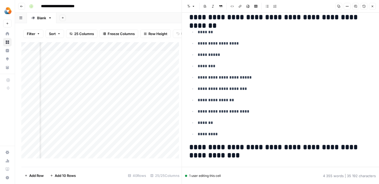
scroll to position [228, 0]
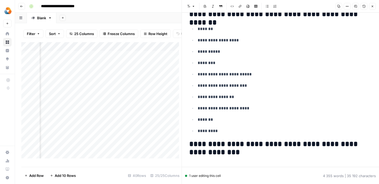
click at [339, 5] on icon "button" at bounding box center [339, 6] width 3 height 3
